Goal: Entertainment & Leisure: Consume media (video, audio)

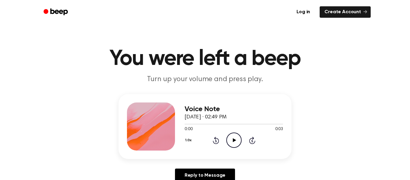
click at [237, 144] on icon "Play Audio" at bounding box center [234, 140] width 15 height 15
click at [223, 147] on div "1.0x Rewind 5 seconds Play Audio Skip 5 seconds" at bounding box center [234, 140] width 99 height 15
click at [231, 145] on icon "Play Audio" at bounding box center [234, 140] width 15 height 15
